Goal: Use online tool/utility: Use online tool/utility

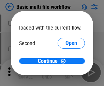
click at [65, 61] on span "Open" at bounding box center [71, 63] width 12 height 5
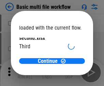
scroll to position [19, 0]
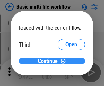
click at [49, 61] on span "Continue" at bounding box center [48, 61] width 20 height 5
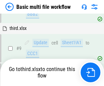
scroll to position [237, 0]
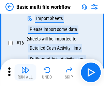
click at [25, 73] on img "button" at bounding box center [25, 70] width 8 height 8
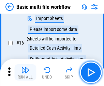
scroll to position [453, 0]
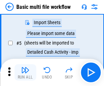
click at [25, 73] on img "button" at bounding box center [25, 70] width 8 height 8
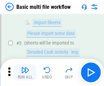
click at [25, 73] on img "button" at bounding box center [25, 70] width 8 height 8
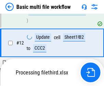
scroll to position [405, 0]
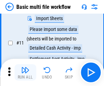
click at [25, 73] on img "button" at bounding box center [25, 70] width 8 height 8
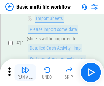
click at [25, 73] on img "button" at bounding box center [25, 70] width 8 height 8
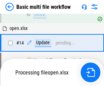
scroll to position [405, 0]
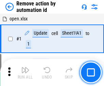
scroll to position [25, 0]
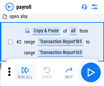
click at [25, 73] on img "button" at bounding box center [25, 70] width 8 height 8
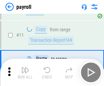
scroll to position [49, 0]
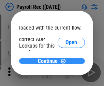
click at [49, 61] on span "Continue" at bounding box center [48, 61] width 20 height 5
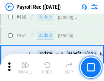
scroll to position [3630, 0]
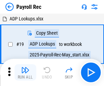
click at [25, 73] on img "button" at bounding box center [25, 70] width 8 height 8
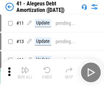
click at [25, 73] on img "button" at bounding box center [25, 70] width 8 height 8
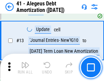
scroll to position [84, 0]
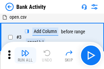
click at [25, 56] on img "button" at bounding box center [25, 53] width 8 height 8
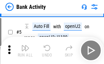
scroll to position [36, 0]
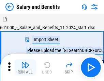
click at [25, 67] on img "button" at bounding box center [25, 65] width 8 height 8
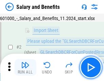
scroll to position [49, 0]
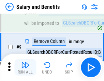
click at [25, 67] on img "button" at bounding box center [25, 65] width 8 height 8
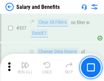
scroll to position [3189, 0]
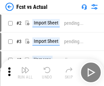
click at [25, 67] on img "button" at bounding box center [25, 70] width 8 height 8
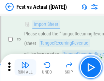
scroll to position [64, 0]
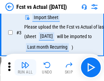
click at [25, 67] on img "button" at bounding box center [25, 65] width 8 height 8
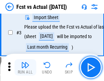
scroll to position [102, 0]
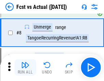
click at [25, 67] on img "button" at bounding box center [25, 65] width 8 height 8
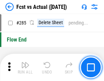
scroll to position [3223, 0]
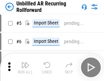
click at [25, 67] on img "button" at bounding box center [25, 65] width 8 height 8
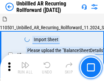
scroll to position [64, 0]
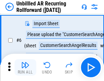
click at [25, 67] on img "button" at bounding box center [25, 65] width 8 height 8
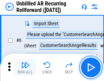
scroll to position [110, 0]
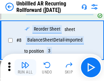
click at [25, 67] on img "button" at bounding box center [25, 65] width 8 height 8
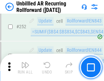
scroll to position [2313, 0]
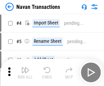
click at [25, 67] on img "button" at bounding box center [25, 70] width 8 height 8
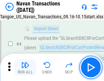
scroll to position [59, 0]
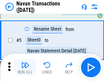
click at [25, 67] on img "button" at bounding box center [25, 65] width 8 height 8
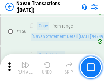
scroll to position [2208, 0]
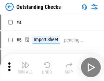
click at [25, 67] on img "button" at bounding box center [25, 65] width 8 height 8
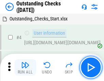
scroll to position [71, 0]
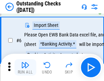
click at [25, 67] on img "button" at bounding box center [25, 65] width 8 height 8
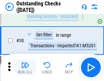
click at [25, 67] on img "button" at bounding box center [25, 65] width 8 height 8
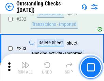
scroll to position [2068, 0]
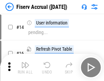
click at [25, 67] on img "button" at bounding box center [25, 65] width 8 height 8
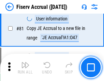
scroll to position [895, 0]
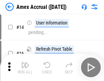
click at [25, 67] on img "button" at bounding box center [25, 65] width 8 height 8
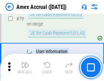
scroll to position [884, 0]
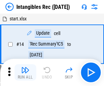
click at [25, 73] on img "button" at bounding box center [25, 70] width 8 height 8
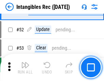
scroll to position [265, 0]
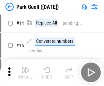
click at [25, 67] on img "button" at bounding box center [25, 70] width 8 height 8
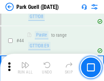
scroll to position [852, 0]
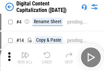
click at [25, 57] on img "button" at bounding box center [25, 55] width 8 height 8
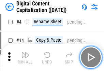
scroll to position [64, 0]
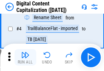
click at [25, 57] on img "button" at bounding box center [25, 55] width 8 height 8
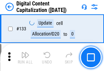
scroll to position [722, 0]
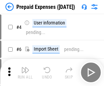
click at [25, 67] on img "button" at bounding box center [25, 70] width 8 height 8
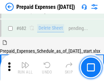
scroll to position [1873, 0]
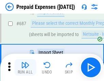
click at [25, 67] on img "button" at bounding box center [25, 65] width 8 height 8
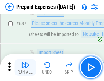
scroll to position [1907, 0]
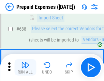
click at [25, 67] on img "button" at bounding box center [25, 65] width 8 height 8
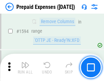
scroll to position [6631, 0]
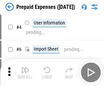
click at [25, 73] on img "button" at bounding box center [25, 70] width 8 height 8
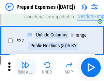
click at [25, 67] on img "button" at bounding box center [25, 65] width 8 height 8
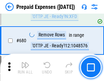
scroll to position [2372, 0]
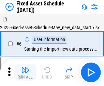
click at [25, 73] on img "button" at bounding box center [25, 70] width 8 height 8
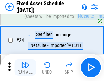
click at [25, 67] on img "button" at bounding box center [25, 65] width 8 height 8
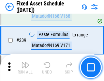
scroll to position [2110, 0]
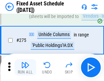
click at [25, 67] on img "button" at bounding box center [25, 65] width 8 height 8
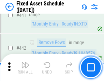
scroll to position [3045, 0]
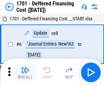
click at [25, 73] on img "button" at bounding box center [25, 70] width 8 height 8
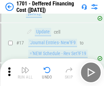
scroll to position [82, 0]
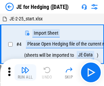
click at [25, 67] on img "button" at bounding box center [25, 70] width 8 height 8
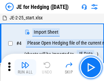
scroll to position [38, 0]
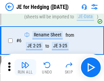
click at [25, 67] on img "button" at bounding box center [25, 65] width 8 height 8
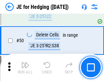
scroll to position [441, 0]
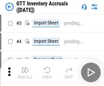
click at [25, 67] on img "button" at bounding box center [25, 70] width 8 height 8
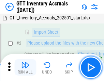
scroll to position [44, 0]
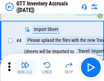
click at [25, 67] on img "button" at bounding box center [25, 65] width 8 height 8
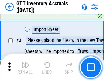
scroll to position [79, 0]
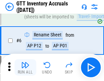
click at [25, 67] on img "button" at bounding box center [25, 65] width 8 height 8
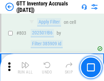
scroll to position [5170, 0]
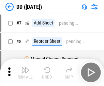
click at [25, 73] on img "button" at bounding box center [25, 70] width 8 height 8
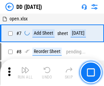
scroll to position [66, 0]
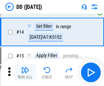
click at [25, 73] on img "button" at bounding box center [25, 70] width 8 height 8
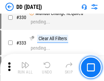
scroll to position [3047, 0]
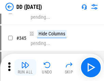
click at [25, 67] on img "button" at bounding box center [25, 65] width 8 height 8
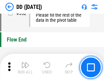
scroll to position [3260, 0]
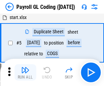
click at [25, 73] on img "button" at bounding box center [25, 70] width 8 height 8
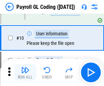
click at [25, 73] on img "button" at bounding box center [25, 70] width 8 height 8
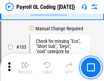
scroll to position [1598, 0]
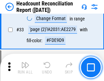
scroll to position [627, 0]
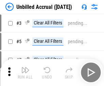
click at [25, 73] on img "button" at bounding box center [25, 70] width 8 height 8
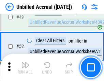
scroll to position [618, 0]
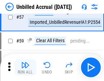
click at [25, 67] on img "button" at bounding box center [25, 65] width 8 height 8
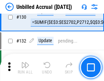
scroll to position [2029, 0]
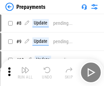
click at [25, 73] on img "button" at bounding box center [25, 70] width 8 height 8
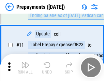
scroll to position [43, 0]
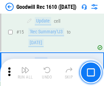
scroll to position [116, 0]
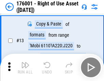
scroll to position [44, 0]
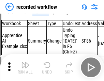
click at [25, 67] on img "button" at bounding box center [25, 65] width 8 height 8
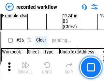
scroll to position [2129, 0]
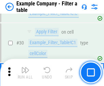
scroll to position [623, 0]
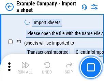
scroll to position [57, 0]
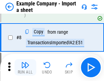
click at [25, 67] on img "button" at bounding box center [25, 65] width 8 height 8
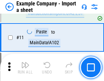
scroll to position [151, 0]
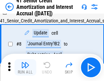
click at [25, 67] on img "button" at bounding box center [25, 65] width 8 height 8
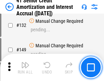
click at [25, 67] on img "button" at bounding box center [25, 65] width 8 height 8
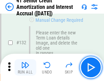
scroll to position [712, 0]
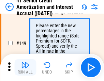
click at [25, 67] on img "button" at bounding box center [25, 65] width 8 height 8
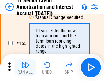
click at [25, 67] on img "button" at bounding box center [25, 65] width 8 height 8
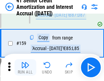
click at [25, 67] on img "button" at bounding box center [25, 65] width 8 height 8
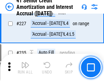
scroll to position [1525, 0]
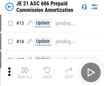
click at [25, 67] on img "button" at bounding box center [25, 70] width 8 height 8
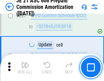
scroll to position [1253, 0]
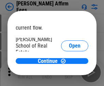
click at [69, 79] on span "Open" at bounding box center [75, 81] width 12 height 5
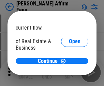
click at [69, 71] on span "Open" at bounding box center [75, 73] width 12 height 5
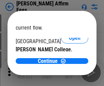
click at [69, 64] on span "Open" at bounding box center [75, 66] width 12 height 5
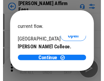
scroll to position [107, 0]
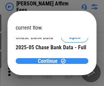
click at [49, 61] on span "Continue" at bounding box center [48, 61] width 20 height 5
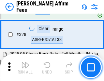
scroll to position [1386, 0]
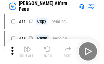
scroll to position [7, 0]
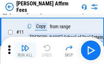
click at [25, 50] on img "button" at bounding box center [25, 48] width 8 height 8
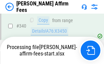
scroll to position [1556, 0]
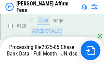
scroll to position [1405, 0]
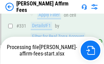
scroll to position [1482, 0]
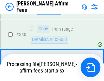
scroll to position [1474, 0]
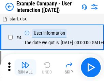
click at [25, 67] on img "button" at bounding box center [25, 65] width 8 height 8
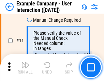
scroll to position [147, 0]
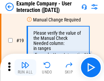
click at [25, 67] on img "button" at bounding box center [25, 65] width 8 height 8
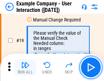
click at [25, 67] on img "button" at bounding box center [25, 65] width 8 height 8
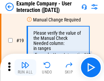
click at [25, 67] on img "button" at bounding box center [25, 65] width 8 height 8
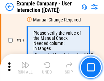
scroll to position [188, 0]
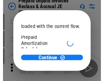
scroll to position [41, 0]
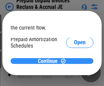
click at [49, 61] on span "Continue" at bounding box center [48, 61] width 20 height 5
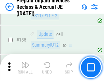
scroll to position [883, 0]
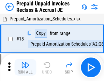
click at [25, 67] on img "button" at bounding box center [25, 65] width 8 height 8
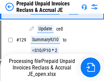
scroll to position [486, 0]
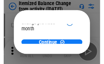
scroll to position [50, 0]
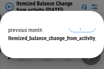
click at [49, 49] on span "Continue" at bounding box center [48, 51] width 20 height 5
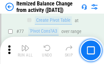
scroll to position [666, 0]
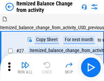
scroll to position [11, 0]
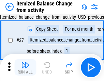
click at [25, 67] on img "button" at bounding box center [25, 65] width 8 height 8
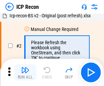
click at [25, 73] on img "button" at bounding box center [25, 70] width 8 height 8
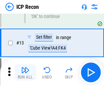
click at [25, 73] on img "button" at bounding box center [25, 70] width 8 height 8
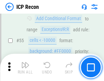
scroll to position [594, 0]
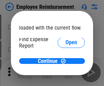
click at [65, 79] on span "Open" at bounding box center [71, 81] width 12 height 5
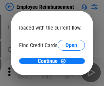
scroll to position [40, 0]
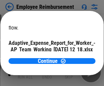
click at [76, 57] on span "Open" at bounding box center [82, 59] width 12 height 5
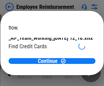
scroll to position [71, 0]
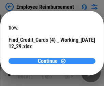
click at [49, 61] on span "Continue" at bounding box center [48, 61] width 20 height 5
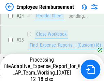
scroll to position [318, 0]
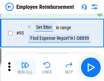
click at [25, 67] on img "button" at bounding box center [25, 65] width 8 height 8
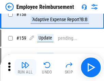
click at [25, 67] on img "button" at bounding box center [25, 65] width 8 height 8
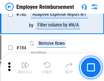
scroll to position [1731, 0]
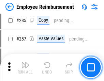
click at [25, 67] on img "button" at bounding box center [25, 65] width 8 height 8
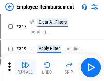
click at [25, 67] on img "button" at bounding box center [25, 65] width 8 height 8
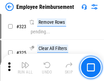
scroll to position [3501, 0]
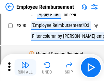
click at [25, 67] on img "button" at bounding box center [25, 65] width 8 height 8
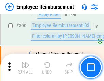
click at [25, 67] on img "button" at bounding box center [25, 65] width 8 height 8
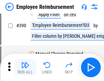
click at [25, 67] on img "button" at bounding box center [25, 65] width 8 height 8
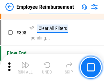
scroll to position [4177, 0]
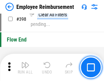
click at [25, 67] on img "button" at bounding box center [25, 65] width 8 height 8
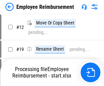
scroll to position [23, 0]
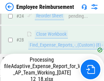
scroll to position [318, 0]
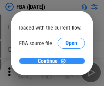
click at [49, 61] on span "Continue" at bounding box center [48, 61] width 20 height 5
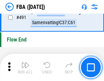
scroll to position [5096, 0]
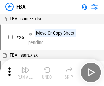
scroll to position [7, 0]
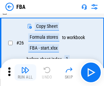
click at [25, 73] on img "button" at bounding box center [25, 70] width 8 height 8
